Goal: Task Accomplishment & Management: Use online tool/utility

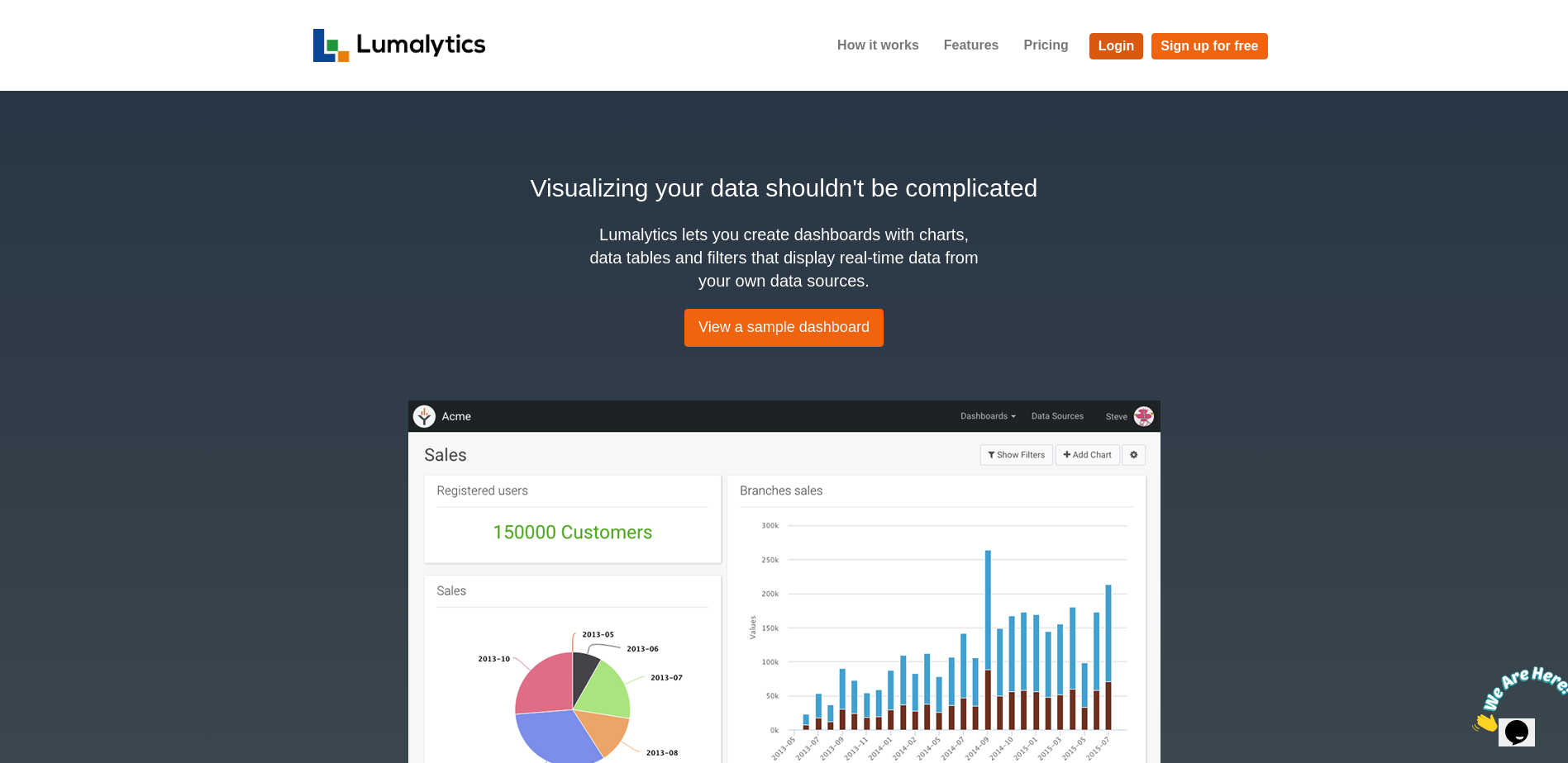
click at [1115, 43] on link "Login" at bounding box center [1117, 46] width 55 height 27
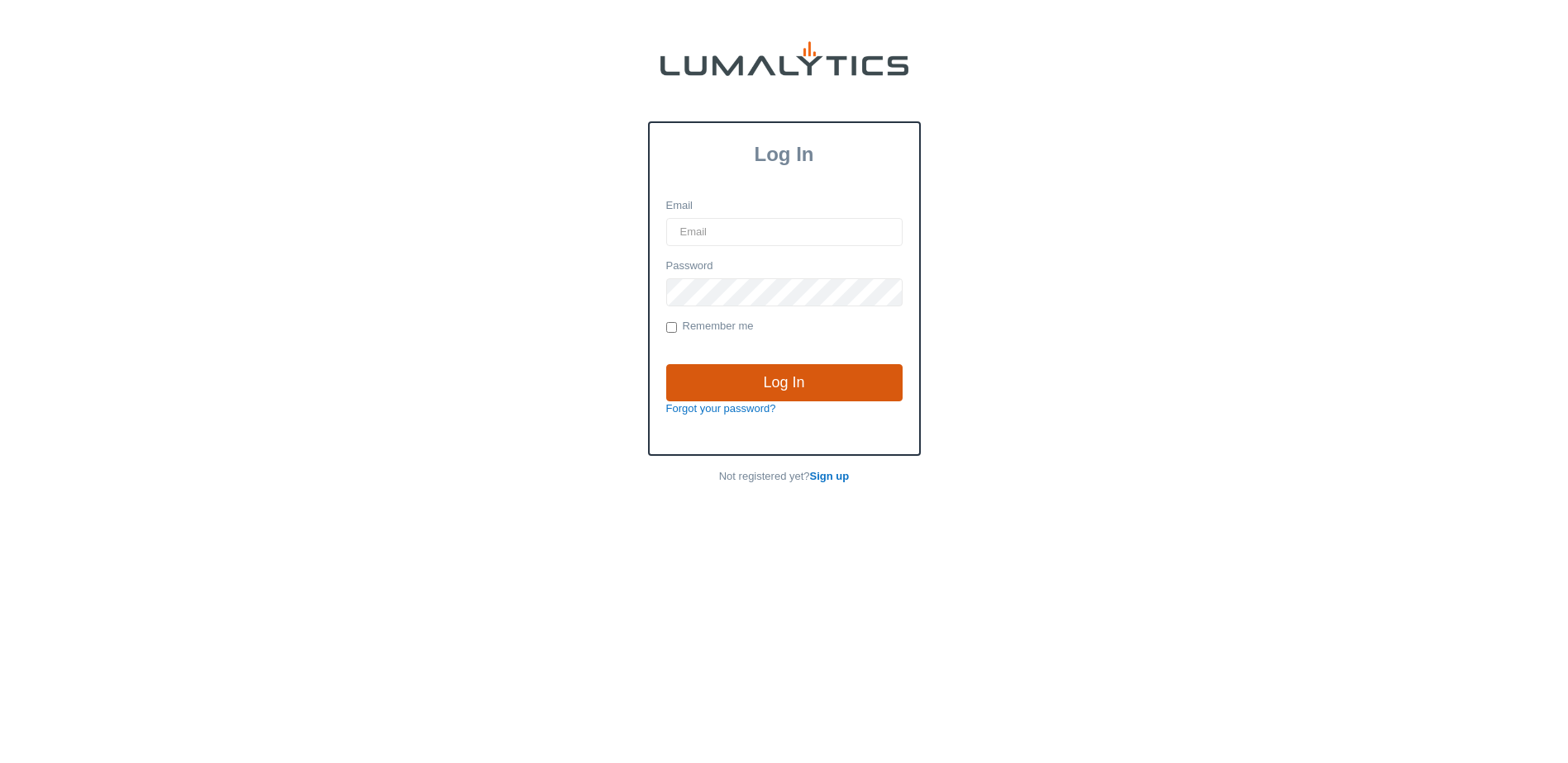
type input "brozema@valleytruckparts.com"
click at [749, 379] on input "Log In" at bounding box center [784, 383] width 236 height 38
